Goal: Information Seeking & Learning: Learn about a topic

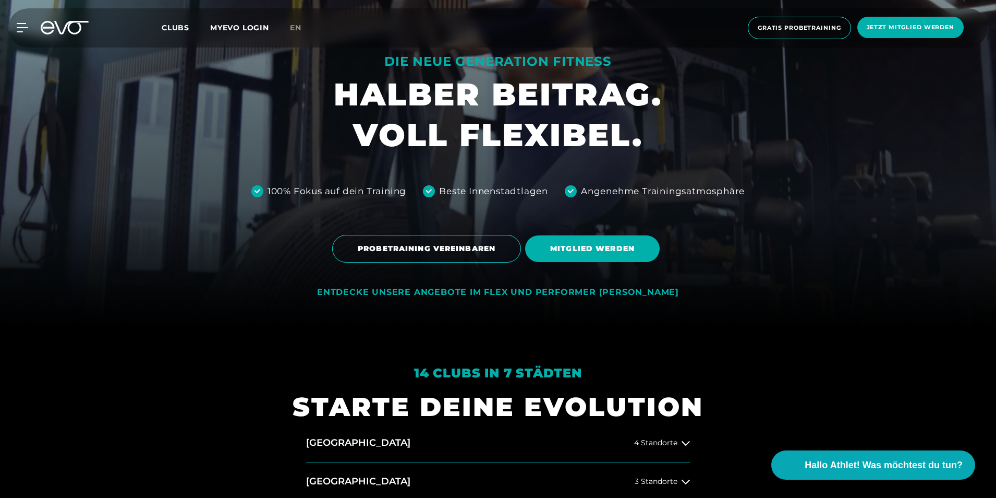
scroll to position [313, 0]
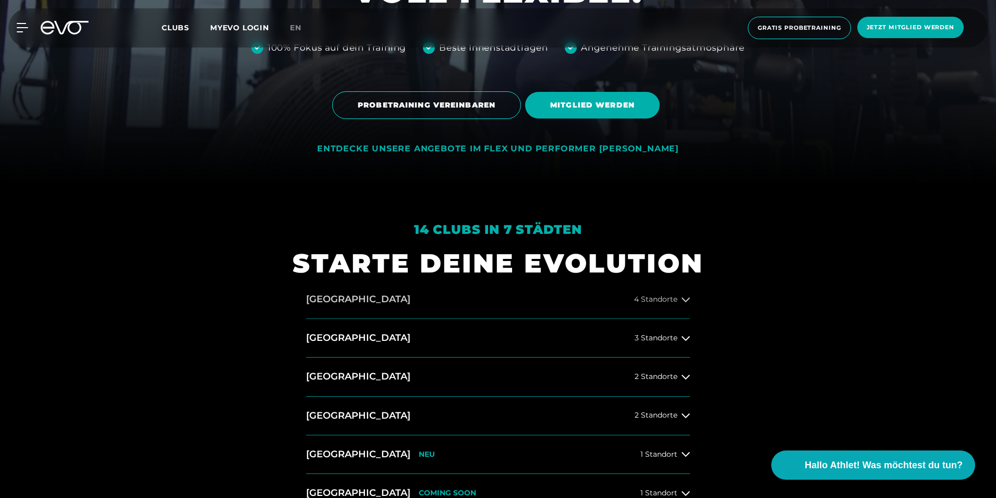
click at [655, 304] on button "[GEOGRAPHIC_DATA] 4 Standorte" at bounding box center [498, 299] width 384 height 39
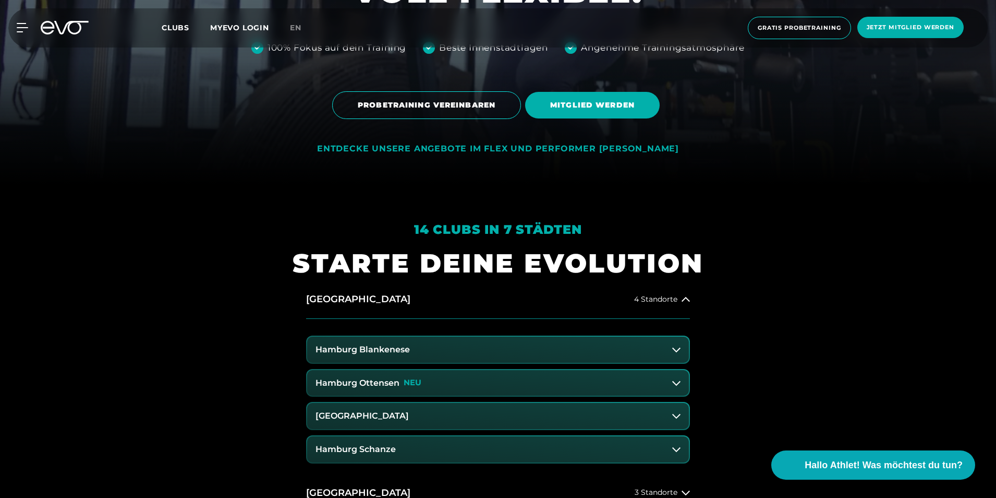
click at [401, 414] on h3 "[GEOGRAPHIC_DATA]" at bounding box center [362, 415] width 93 height 9
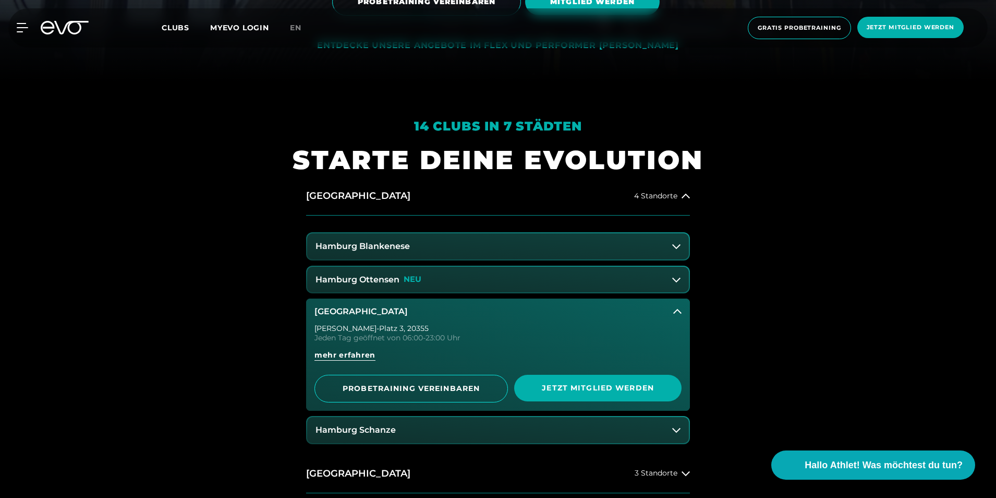
scroll to position [417, 0]
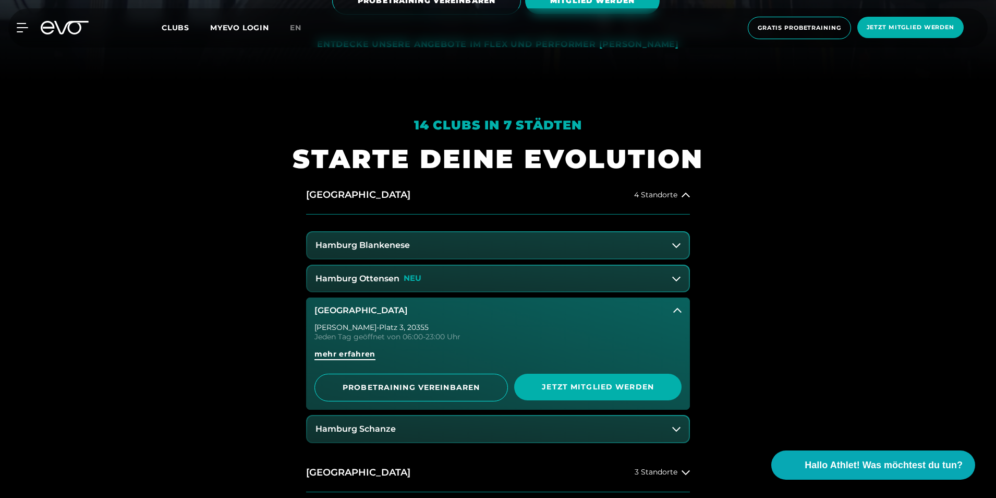
click at [357, 354] on span "mehr erfahren" at bounding box center [345, 354] width 61 height 11
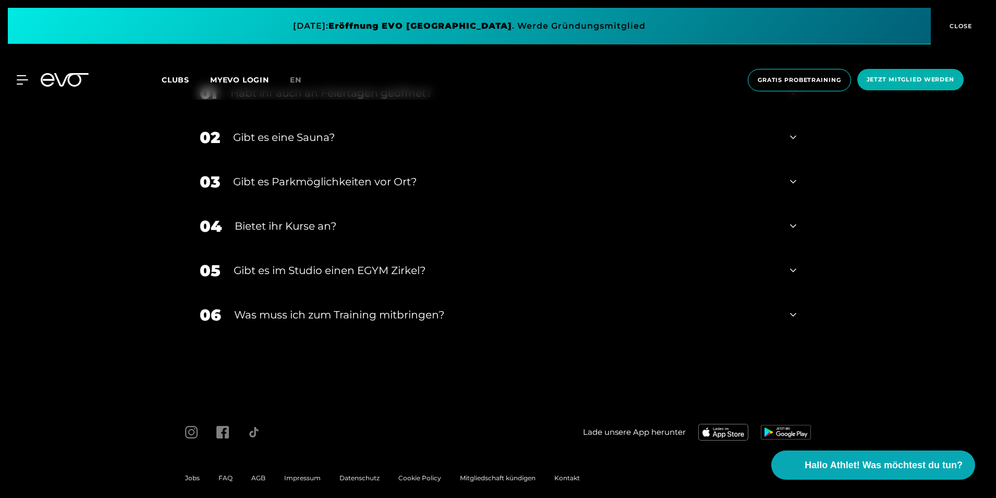
scroll to position [4051, 0]
click at [303, 132] on div "Gibt es eine Sauna?" at bounding box center [505, 137] width 544 height 16
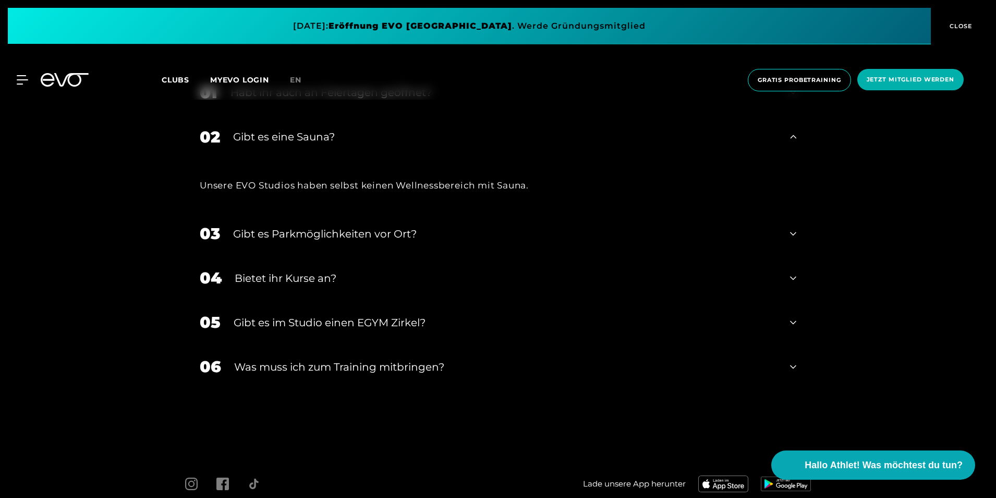
click at [314, 270] on div "Bietet ihr Kurse an?" at bounding box center [506, 278] width 543 height 16
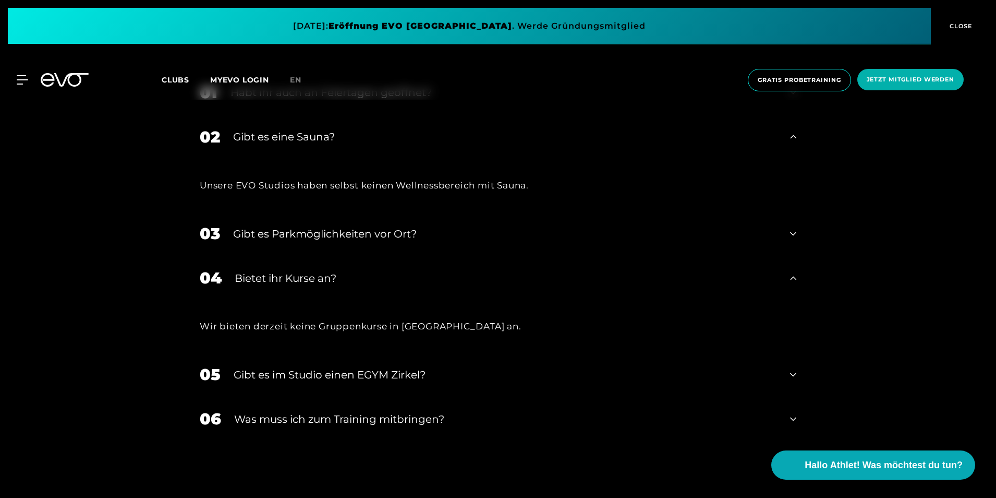
click at [350, 367] on div "Gibt es im Studio einen EGYM Zirkel?" at bounding box center [506, 375] width 544 height 16
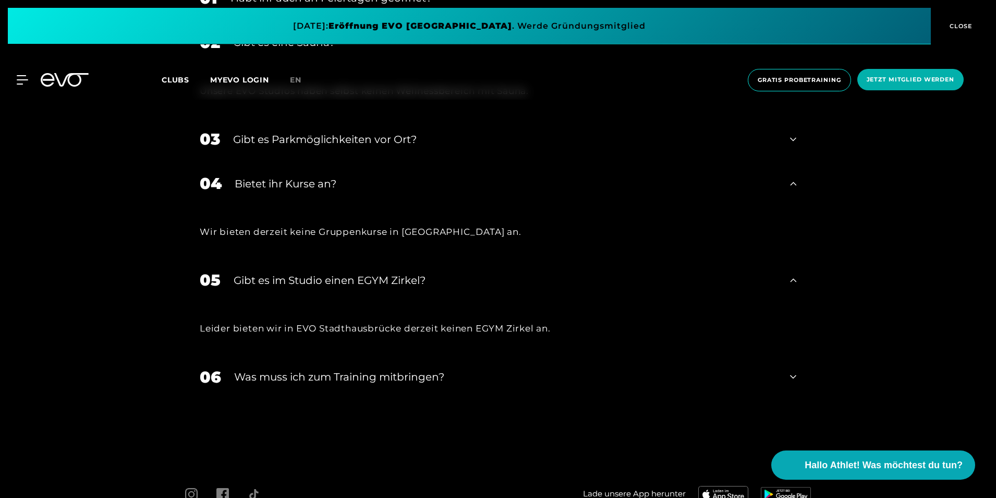
scroll to position [4155, 0]
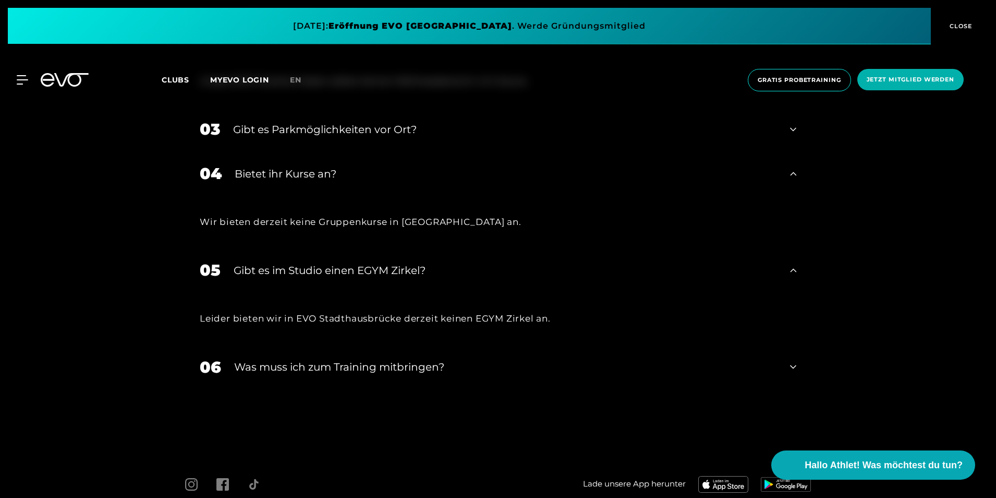
click at [298, 359] on div "Was muss ich zum Training mitbringen?" at bounding box center [505, 367] width 543 height 16
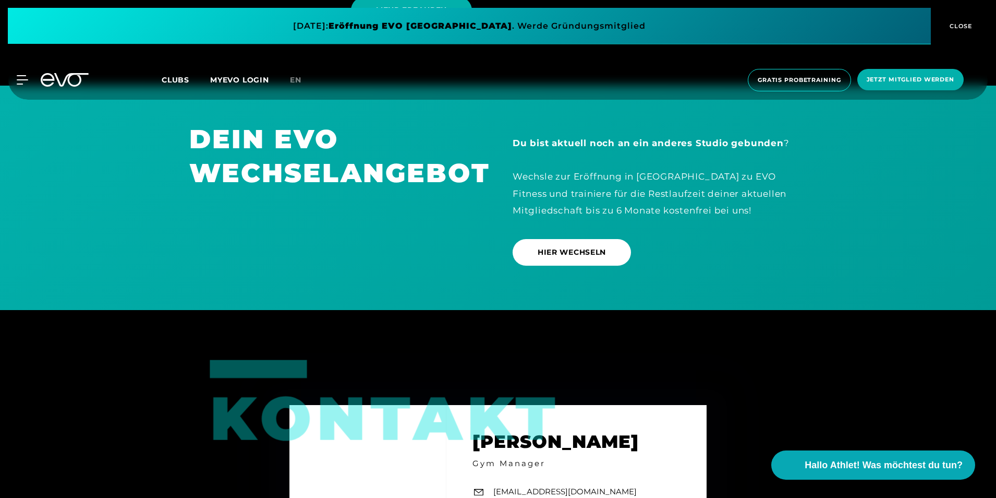
scroll to position [3112, 0]
